Goal: Task Accomplishment & Management: Use online tool/utility

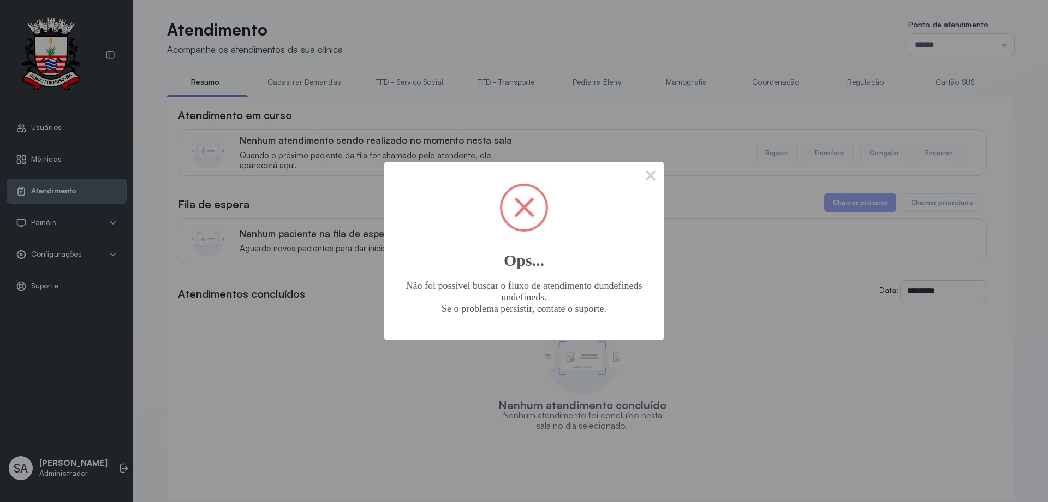
click at [648, 168] on button "×" at bounding box center [651, 175] width 26 height 26
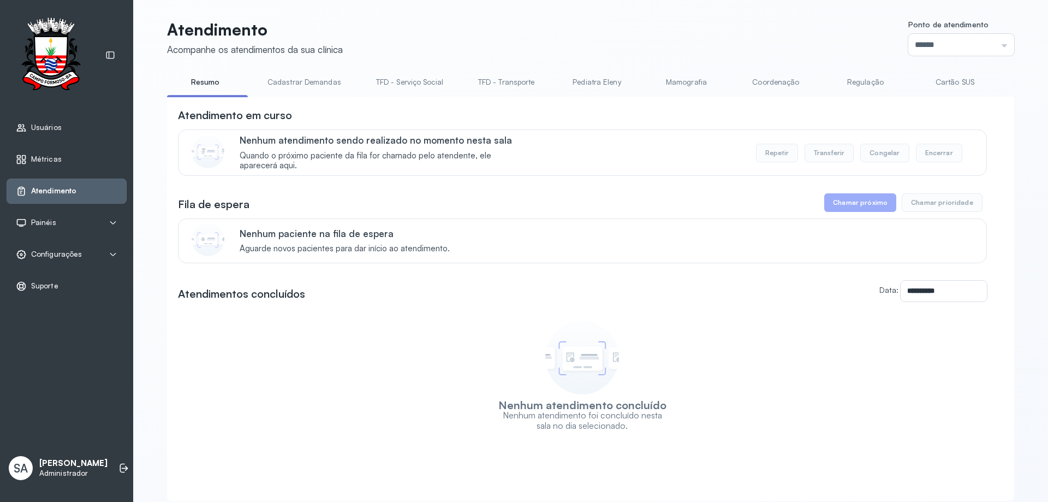
click at [765, 86] on link "Coordenação" at bounding box center [776, 82] width 76 height 18
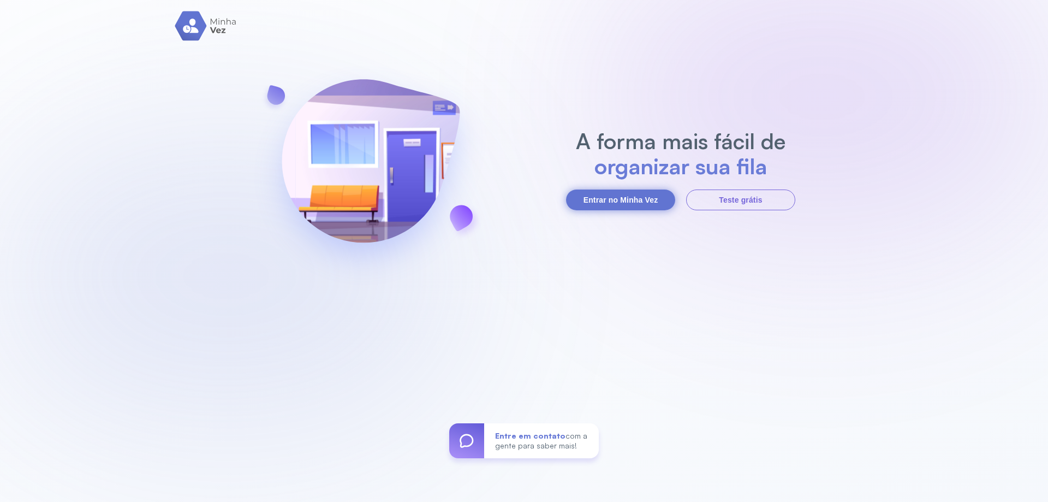
click at [592, 197] on button "Entrar no Minha Vez" at bounding box center [620, 199] width 109 height 21
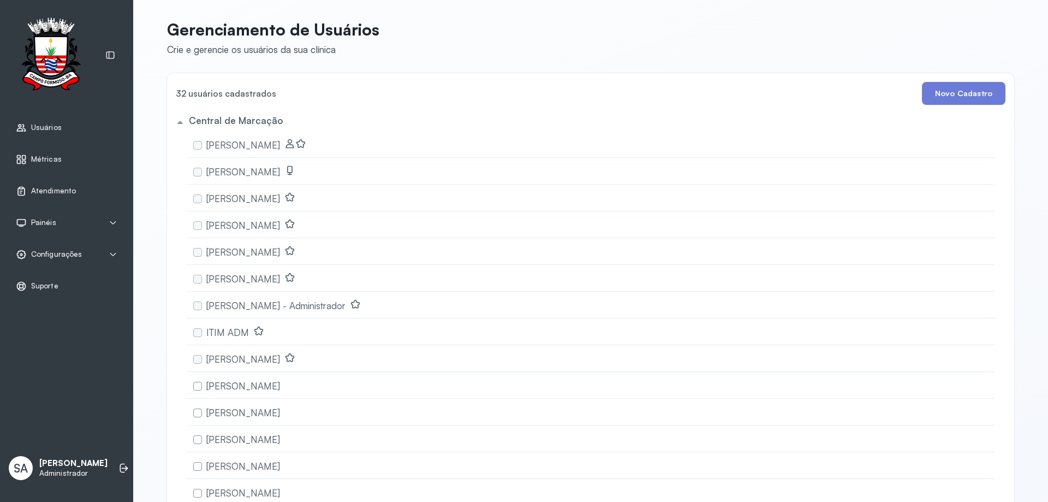
click at [42, 190] on span "Atendimento" at bounding box center [53, 190] width 45 height 9
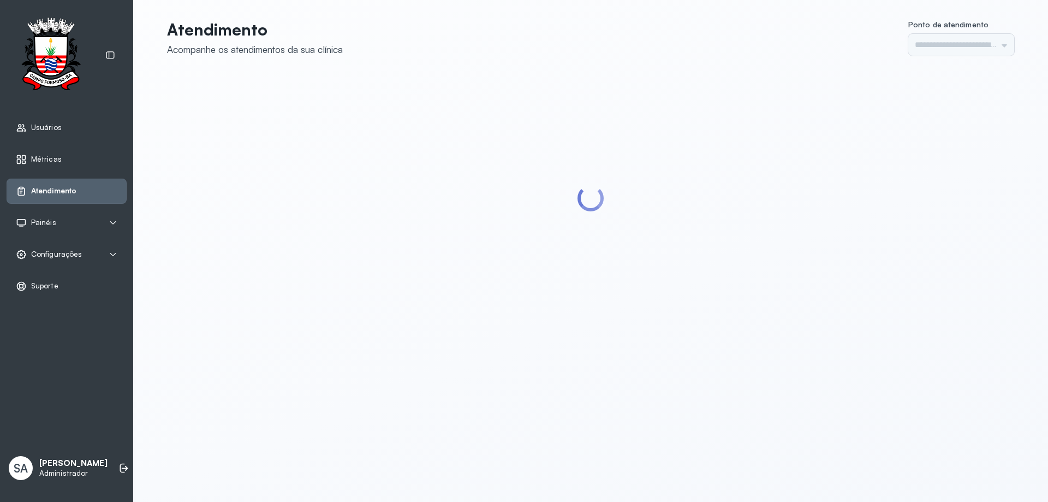
type input "******"
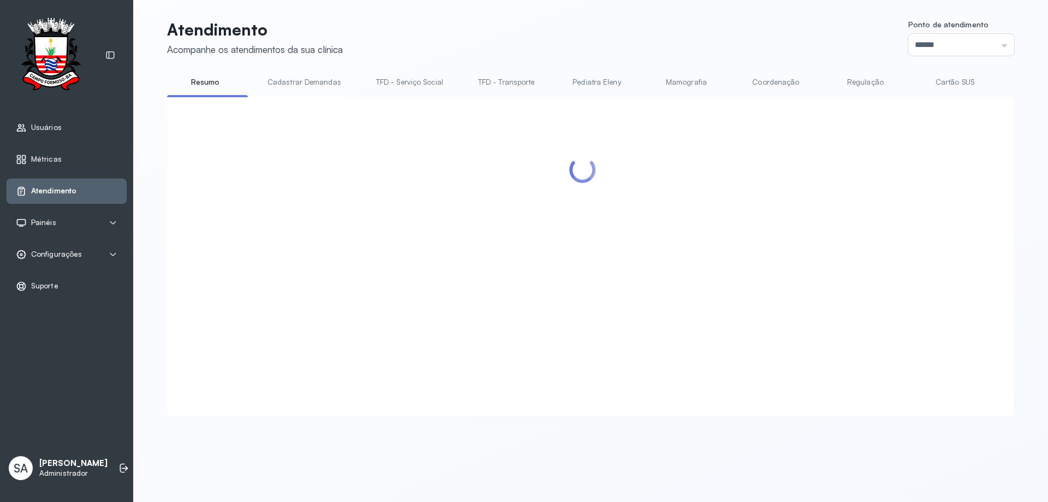
click at [749, 80] on link "Coordenação" at bounding box center [776, 82] width 76 height 18
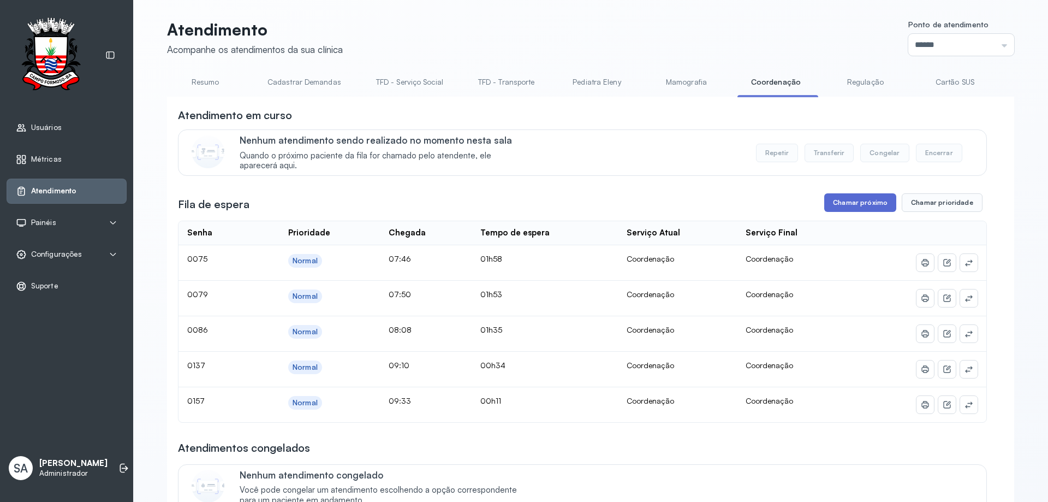
click at [871, 201] on button "Chamar próximo" at bounding box center [861, 202] width 72 height 19
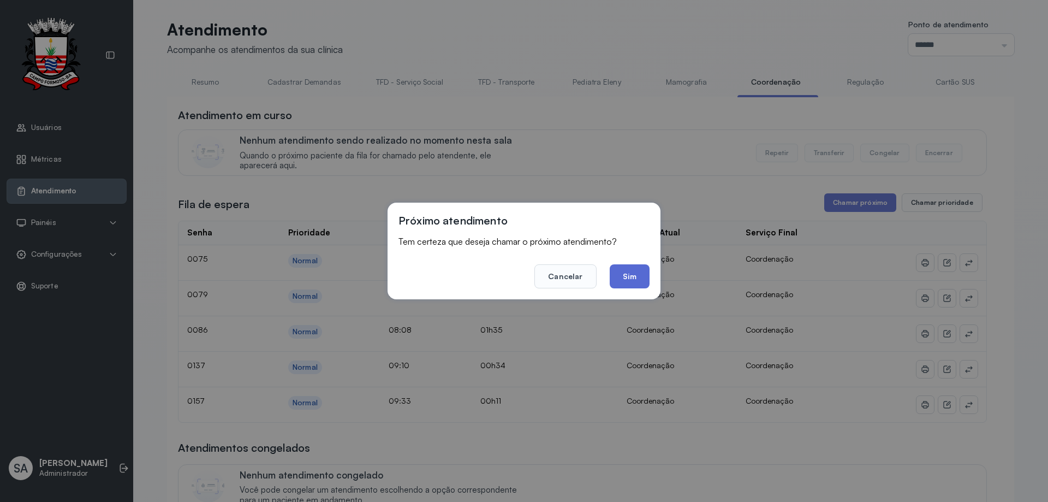
click at [644, 282] on button "Sim" at bounding box center [630, 276] width 40 height 24
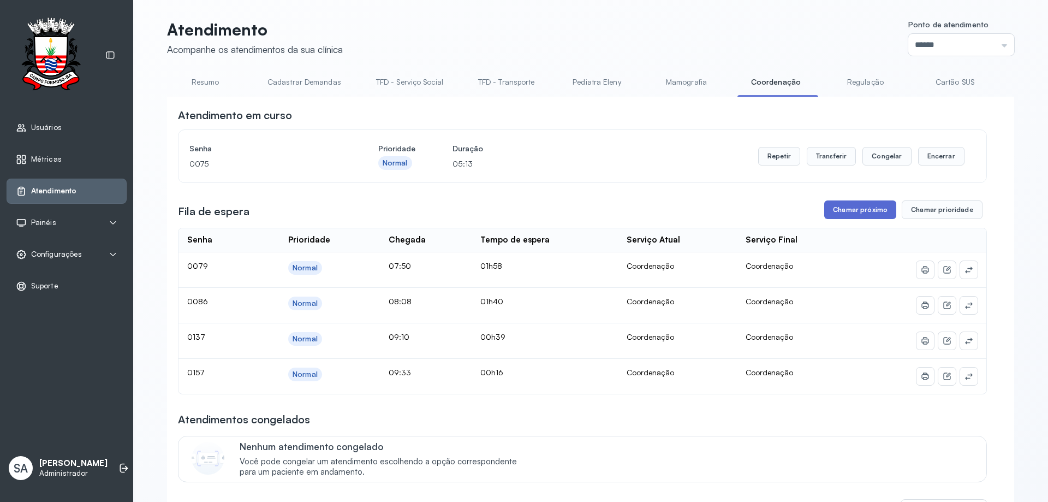
click at [839, 212] on button "Chamar próximo" at bounding box center [861, 209] width 72 height 19
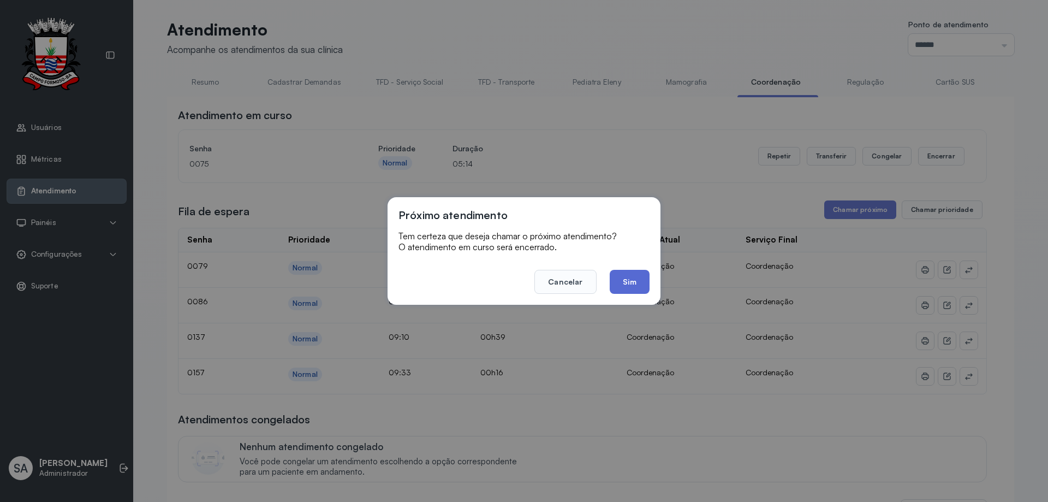
click at [625, 283] on button "Sim" at bounding box center [630, 282] width 40 height 24
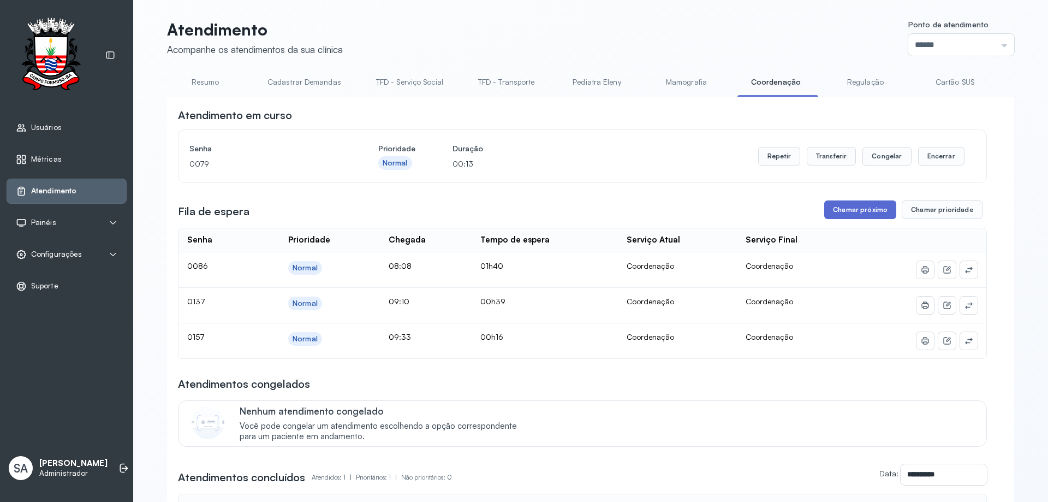
click at [846, 211] on button "Chamar próximo" at bounding box center [861, 209] width 72 height 19
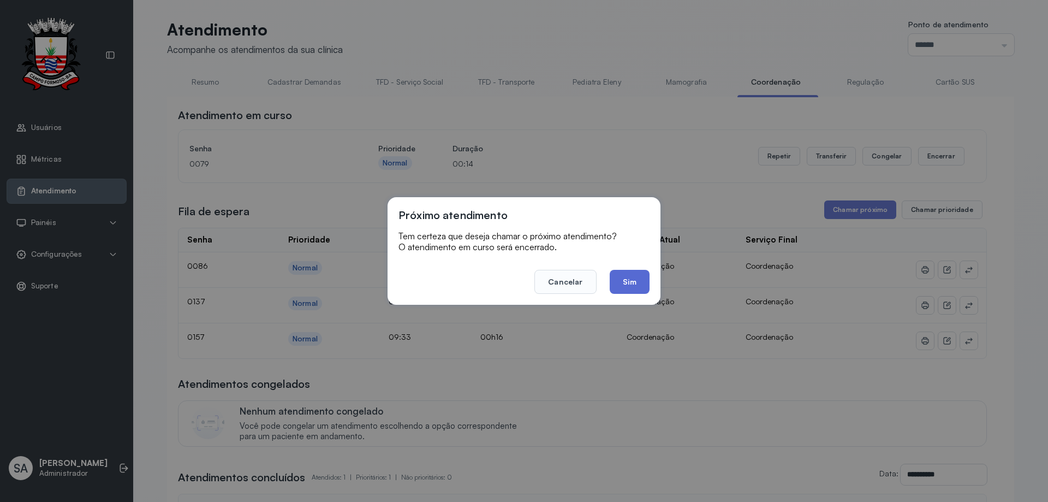
click at [638, 280] on button "Sim" at bounding box center [630, 282] width 40 height 24
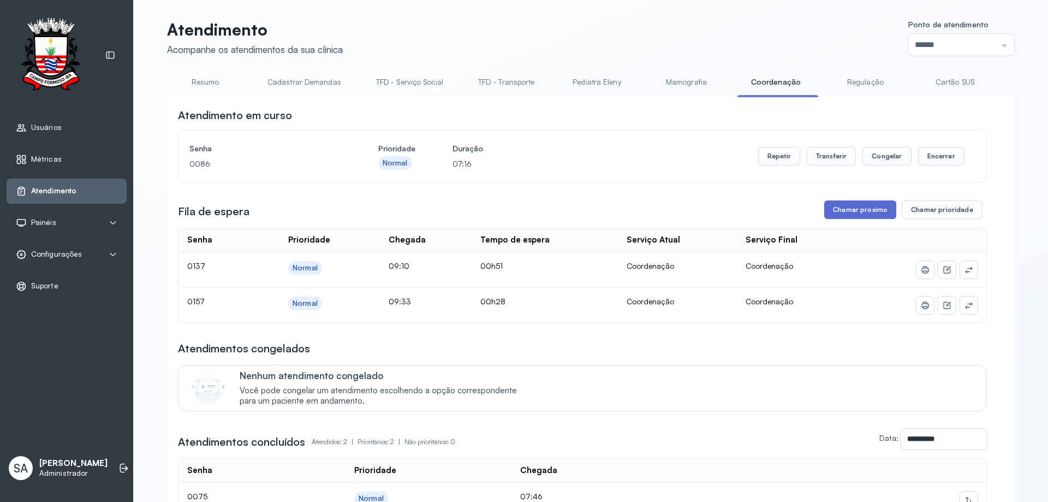
click at [852, 213] on button "Chamar próximo" at bounding box center [861, 209] width 72 height 19
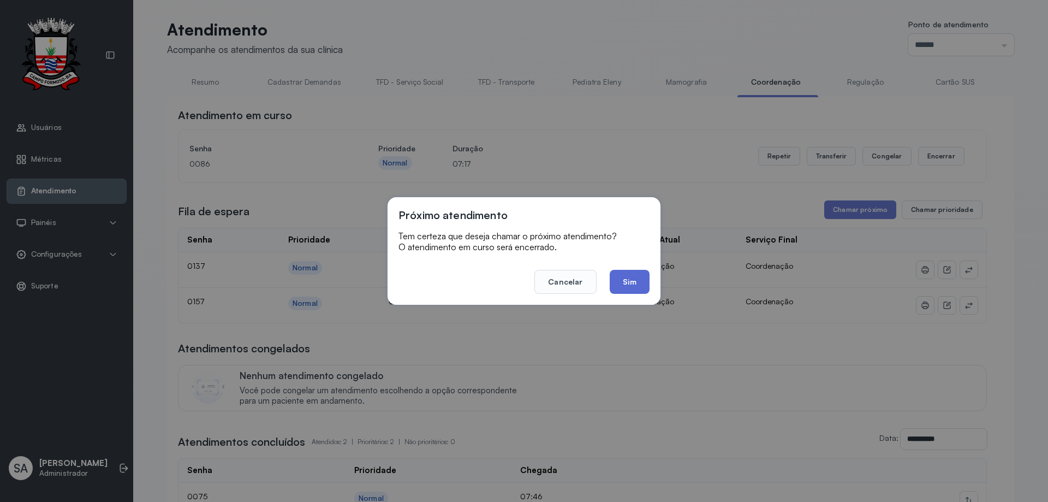
click at [635, 280] on button "Sim" at bounding box center [630, 282] width 40 height 24
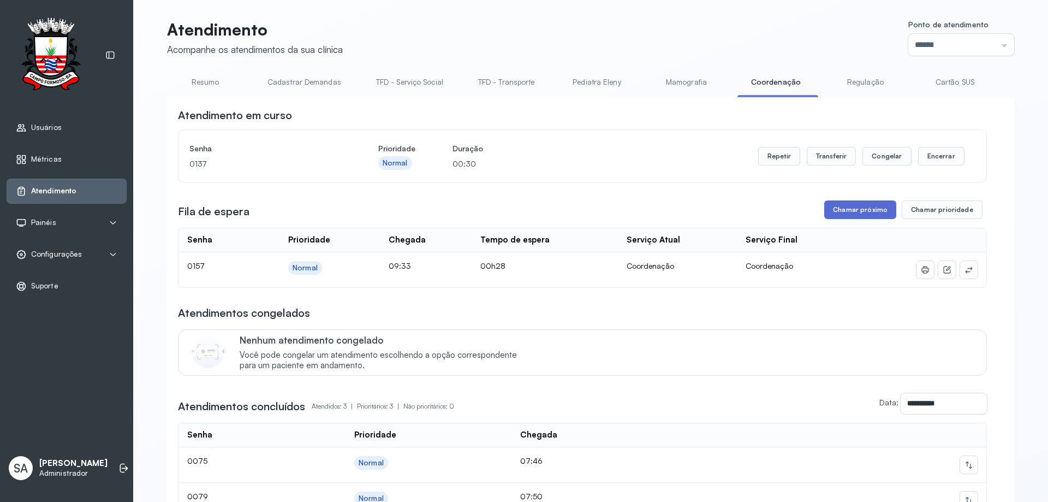
click at [872, 216] on button "Chamar próximo" at bounding box center [861, 209] width 72 height 19
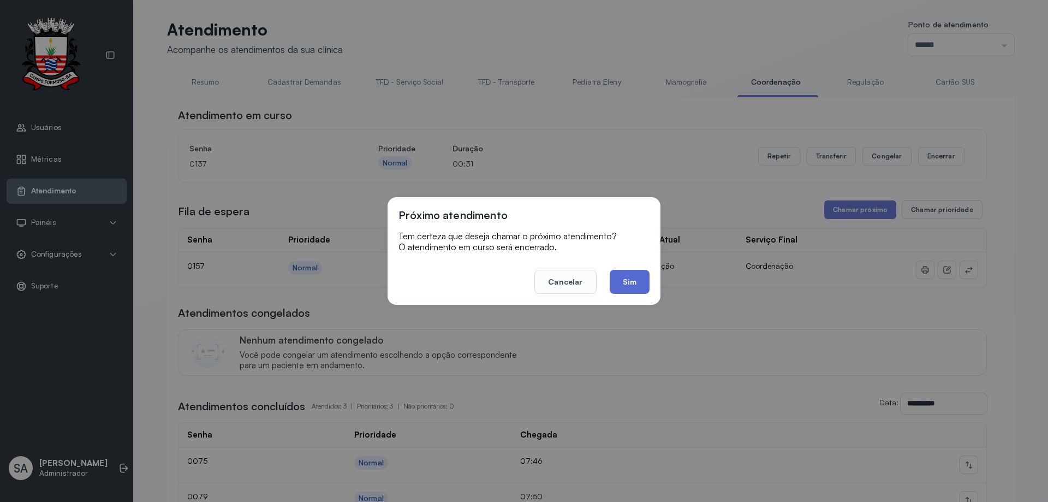
click at [633, 278] on button "Sim" at bounding box center [630, 282] width 40 height 24
